Goal: Task Accomplishment & Management: Manage account settings

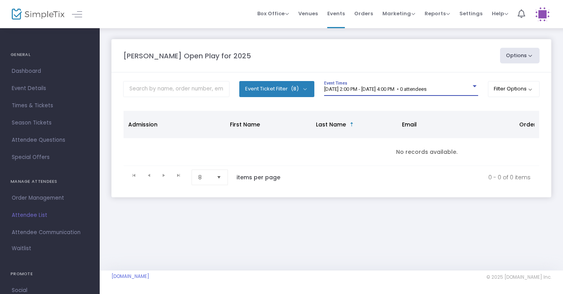
click at [427, 91] on span "[DATE] 2:00 PM - [DATE] 4:00 PM • 0 attendees" at bounding box center [375, 89] width 102 height 6
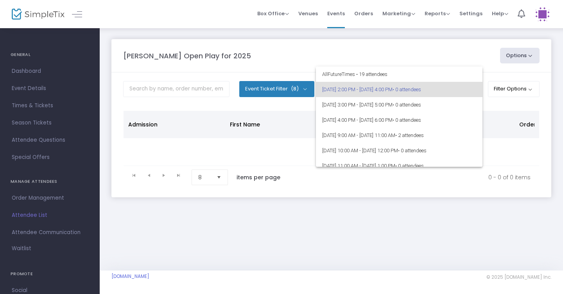
click at [448, 56] on div at bounding box center [281, 147] width 563 height 294
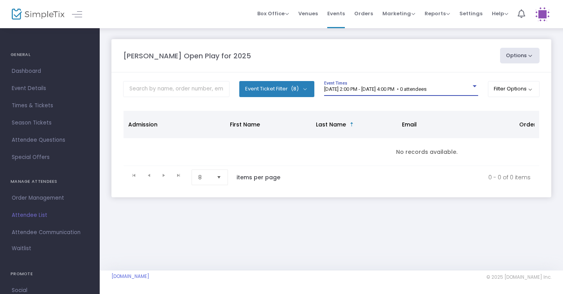
click at [473, 87] on div at bounding box center [475, 86] width 4 height 2
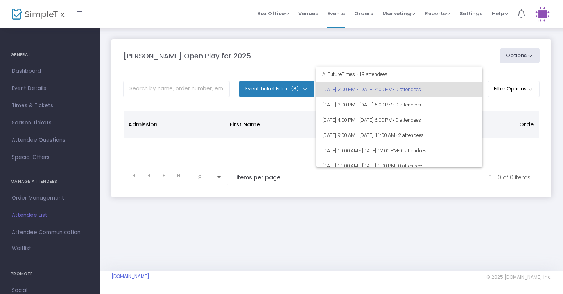
click at [449, 30] on div at bounding box center [281, 147] width 563 height 294
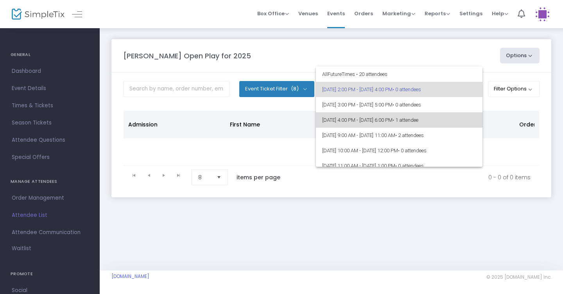
click at [445, 123] on span "[DATE] 4:00 PM - [DATE] 6:00 PM • 1 attendee" at bounding box center [399, 119] width 154 height 15
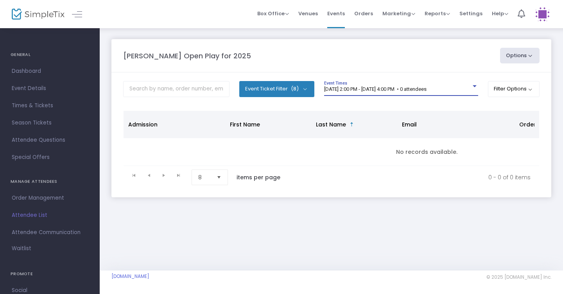
click at [427, 90] on span "8/17/2025 @ 2:00 PM - 8/17/2025 @ 4:00 PM • 0 attendees" at bounding box center [375, 89] width 102 height 6
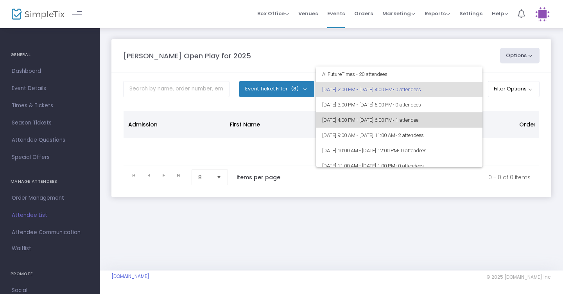
click at [418, 118] on span "• 1 attendee" at bounding box center [406, 120] width 26 height 6
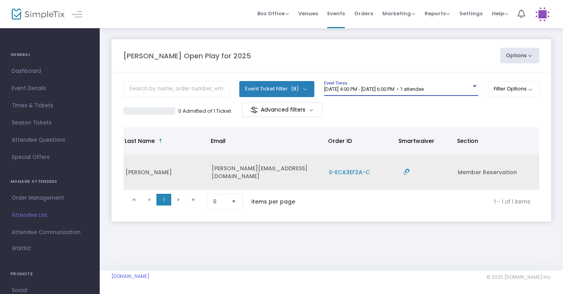
scroll to position [0, 190]
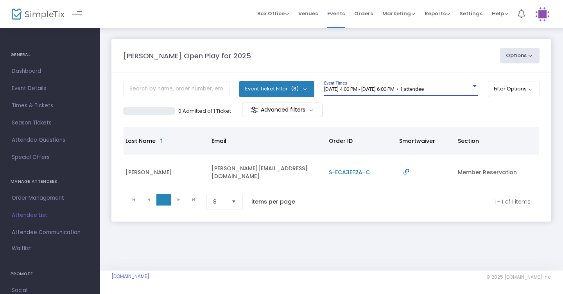
click at [424, 87] on span "[DATE] 4:00 PM - [DATE] 6:00 PM • 1 attendee" at bounding box center [374, 89] width 100 height 6
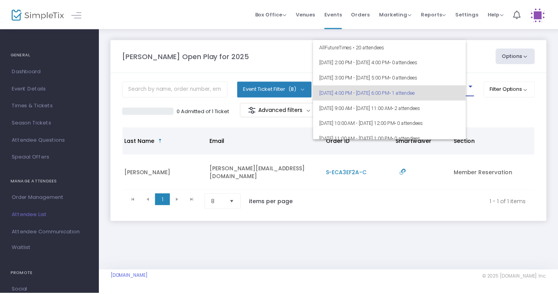
scroll to position [3, 0]
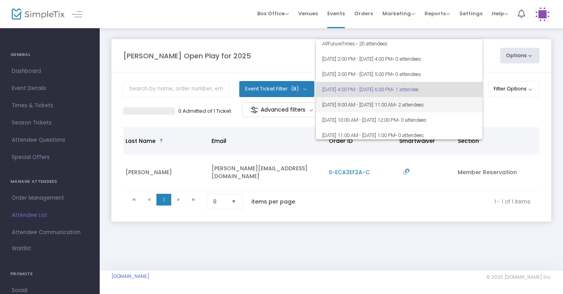
click at [424, 105] on span "• 2 attendees" at bounding box center [409, 105] width 29 height 6
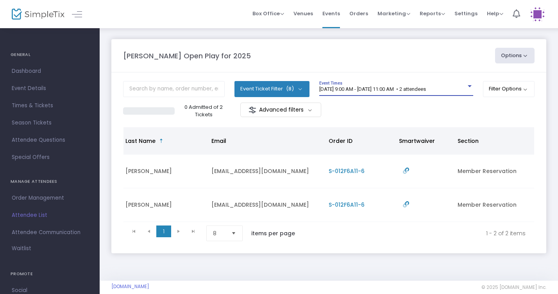
click at [426, 90] on span "8/18/2025 @ 9:00 AM - 8/18/2025 @ 11:00 AM • 2 attendees" at bounding box center [372, 89] width 107 height 6
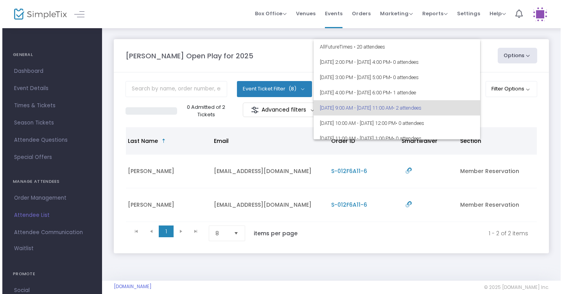
scroll to position [18, 0]
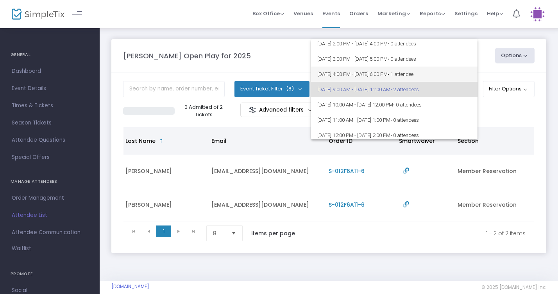
click at [450, 73] on span "[DATE] 4:00 PM - [DATE] 6:00 PM • 1 attendee" at bounding box center [394, 73] width 154 height 15
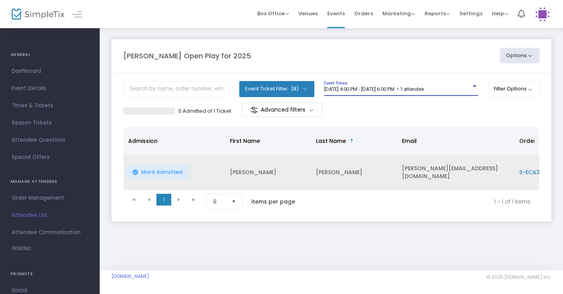
scroll to position [0, 0]
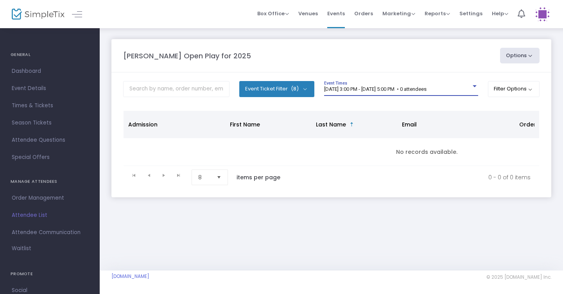
click at [427, 87] on span "8/17/2025 @ 3:00 PM - 8/17/2025 @ 5:00 PM • 0 attendees" at bounding box center [375, 89] width 102 height 6
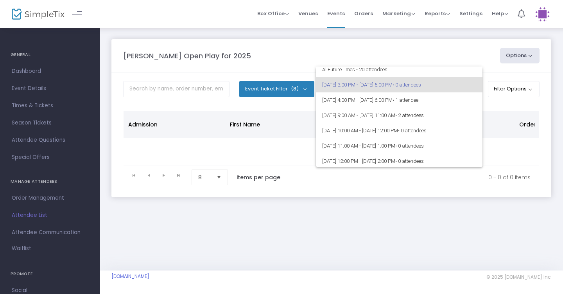
scroll to position [5, 0]
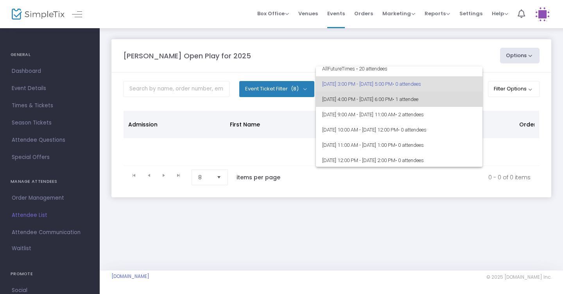
click at [450, 105] on span "[DATE] 4:00 PM - [DATE] 6:00 PM • 1 attendee" at bounding box center [399, 98] width 154 height 15
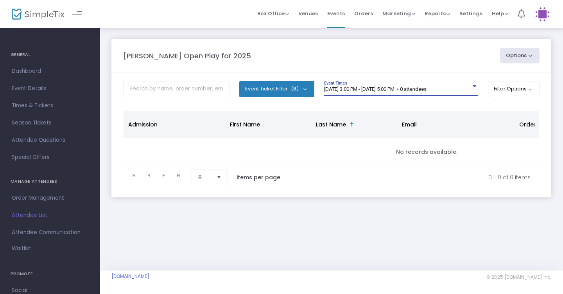
click at [460, 91] on div "[DATE] 3:00 PM - [DATE] 5:00 PM • 0 attendees" at bounding box center [397, 89] width 147 height 6
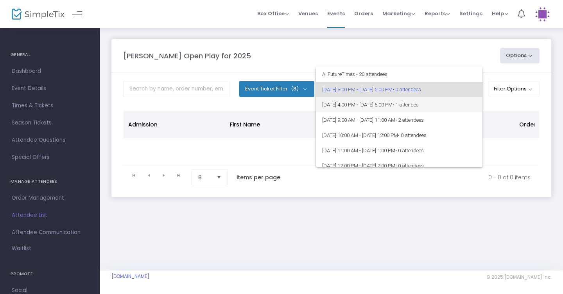
click at [446, 101] on span "[DATE] 4:00 PM - [DATE] 6:00 PM • 1 attendee" at bounding box center [399, 104] width 154 height 15
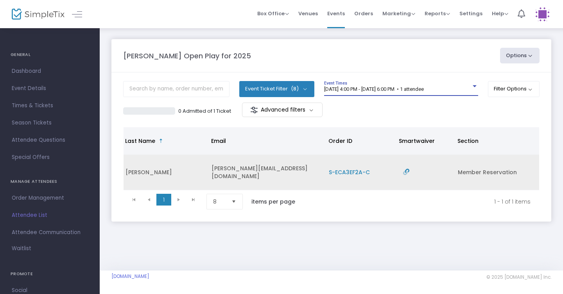
scroll to position [0, 190]
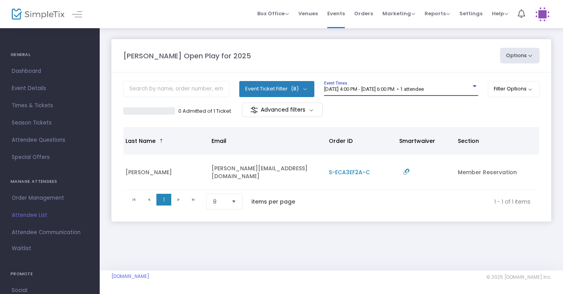
click at [524, 56] on button "Options" at bounding box center [520, 56] width 40 height 16
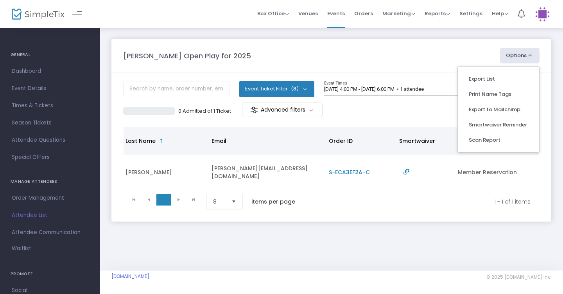
click at [524, 56] on button "Options" at bounding box center [520, 56] width 40 height 16
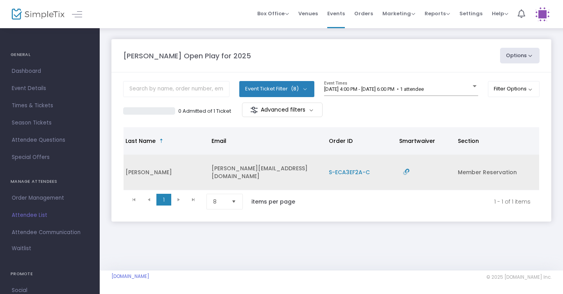
click at [351, 170] on span "S-ECA3EF2A-C" at bounding box center [349, 172] width 41 height 8
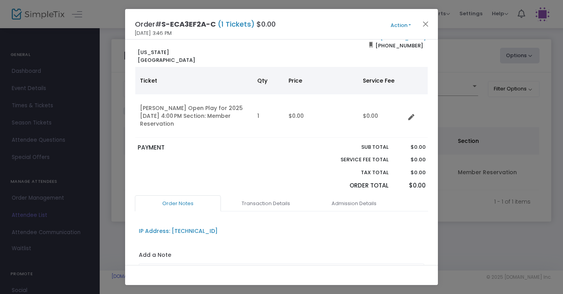
scroll to position [21, 0]
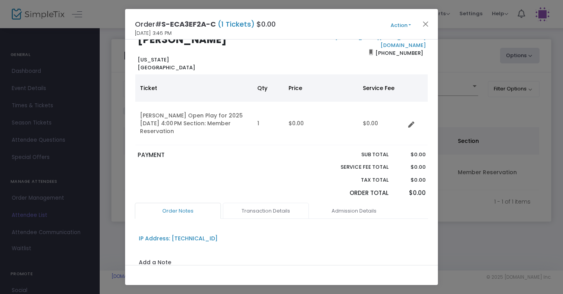
click at [283, 203] on link "Transaction Details" at bounding box center [266, 211] width 86 height 16
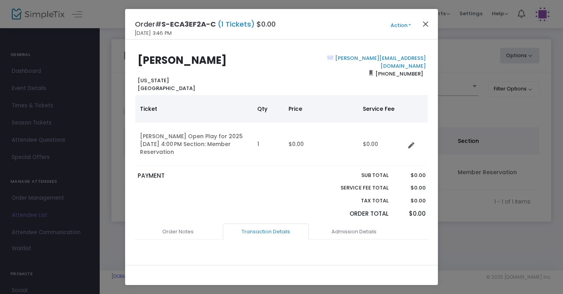
scroll to position [0, 0]
click at [424, 25] on button "Close" at bounding box center [426, 24] width 10 height 10
